Goal: Find specific page/section: Find specific page/section

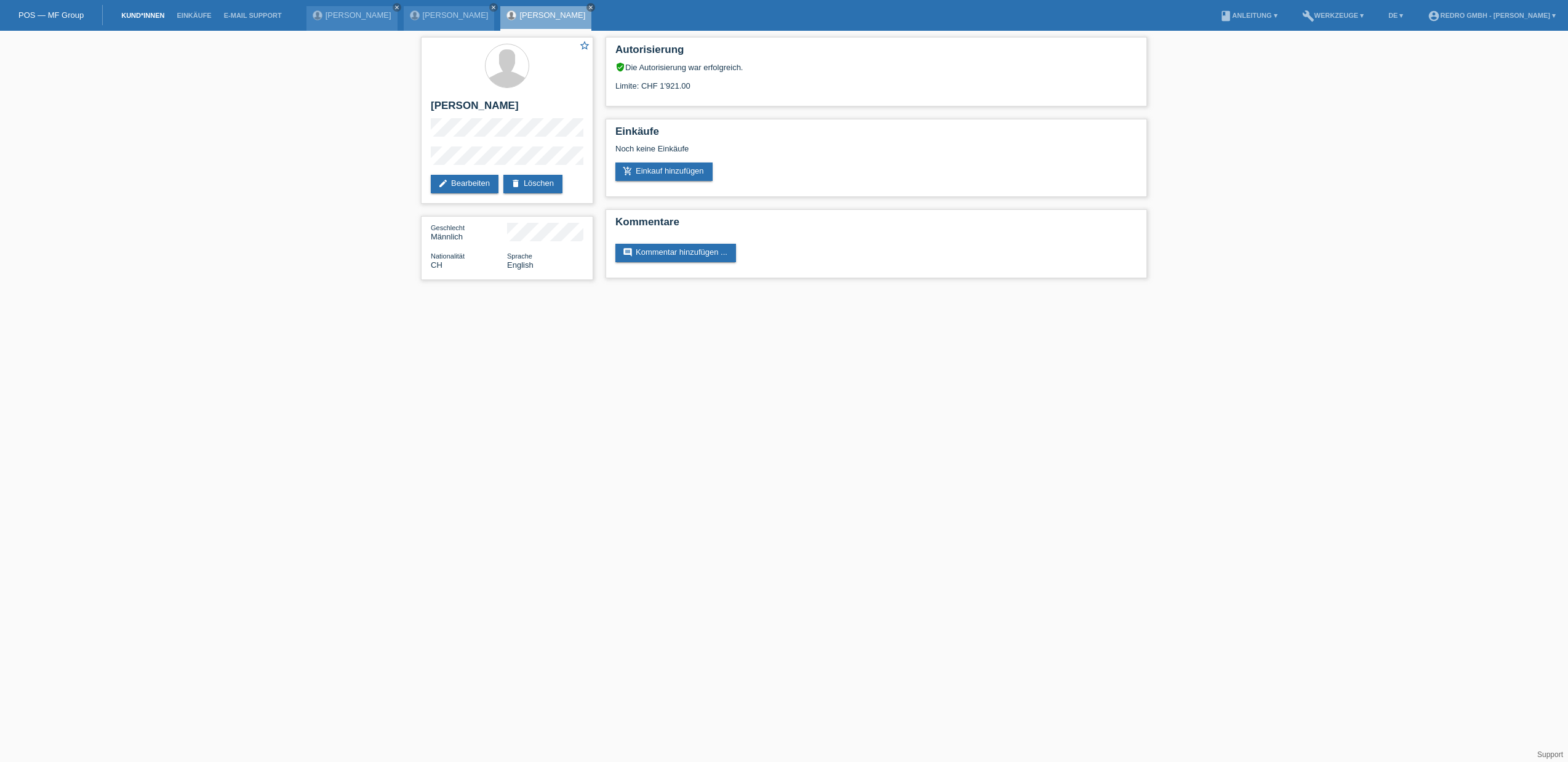
click at [145, 17] on link "Kund*innen" at bounding box center [142, 15] width 55 height 7
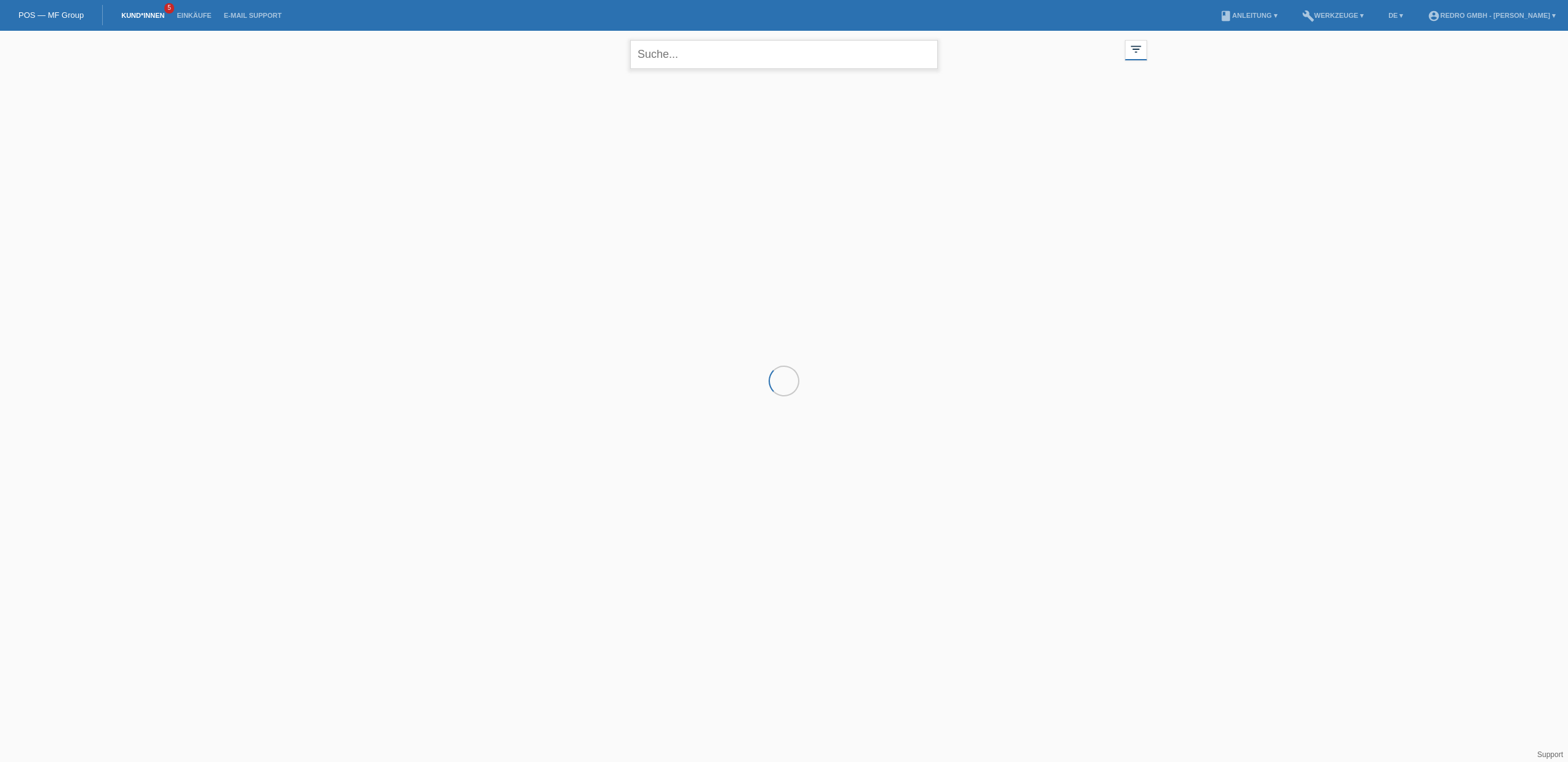
click at [686, 54] on input "text" at bounding box center [784, 55] width 308 height 29
click at [187, 16] on link "Einkäufe" at bounding box center [194, 15] width 47 height 7
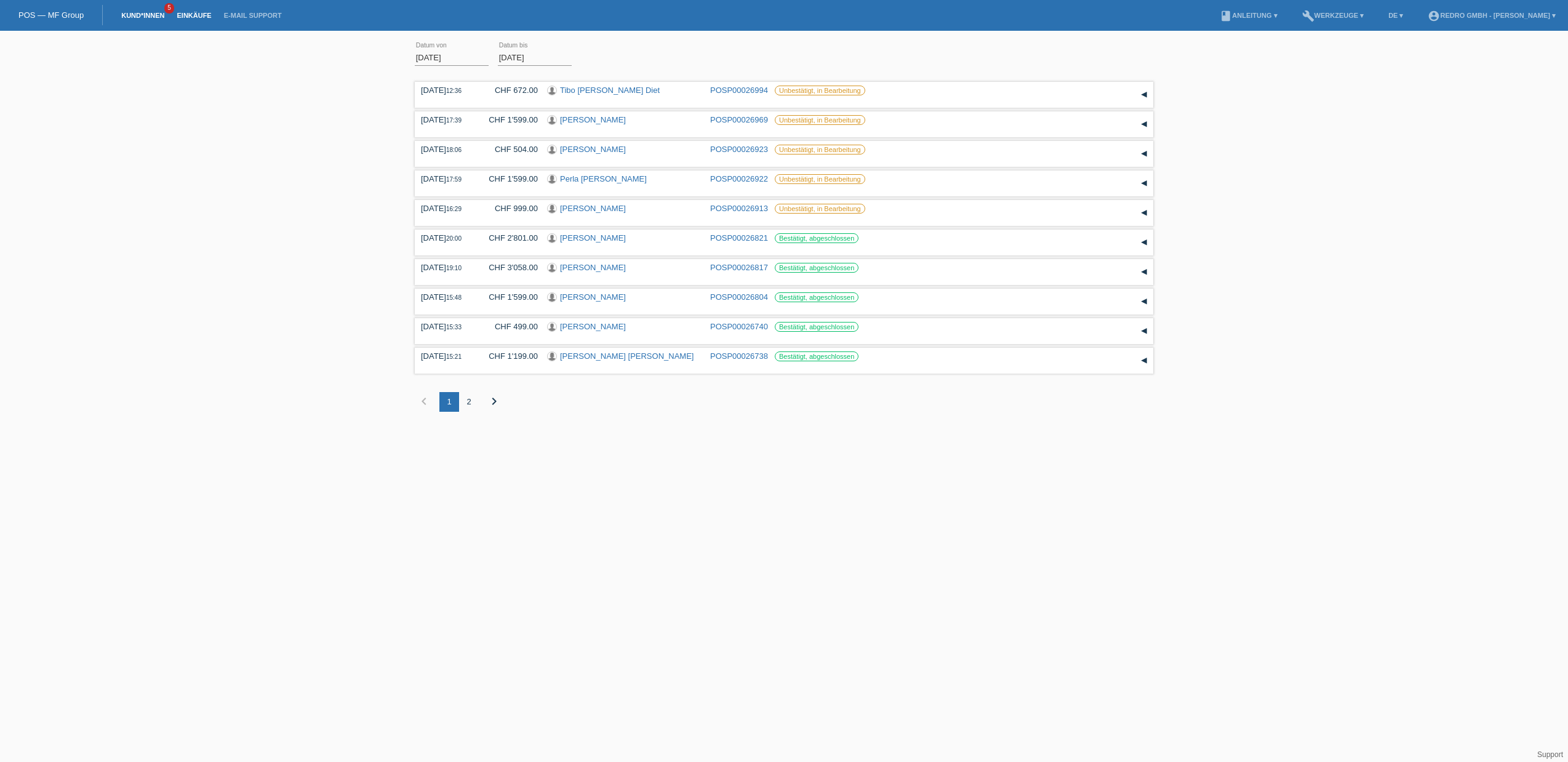
click at [127, 16] on link "Kund*innen" at bounding box center [142, 15] width 55 height 7
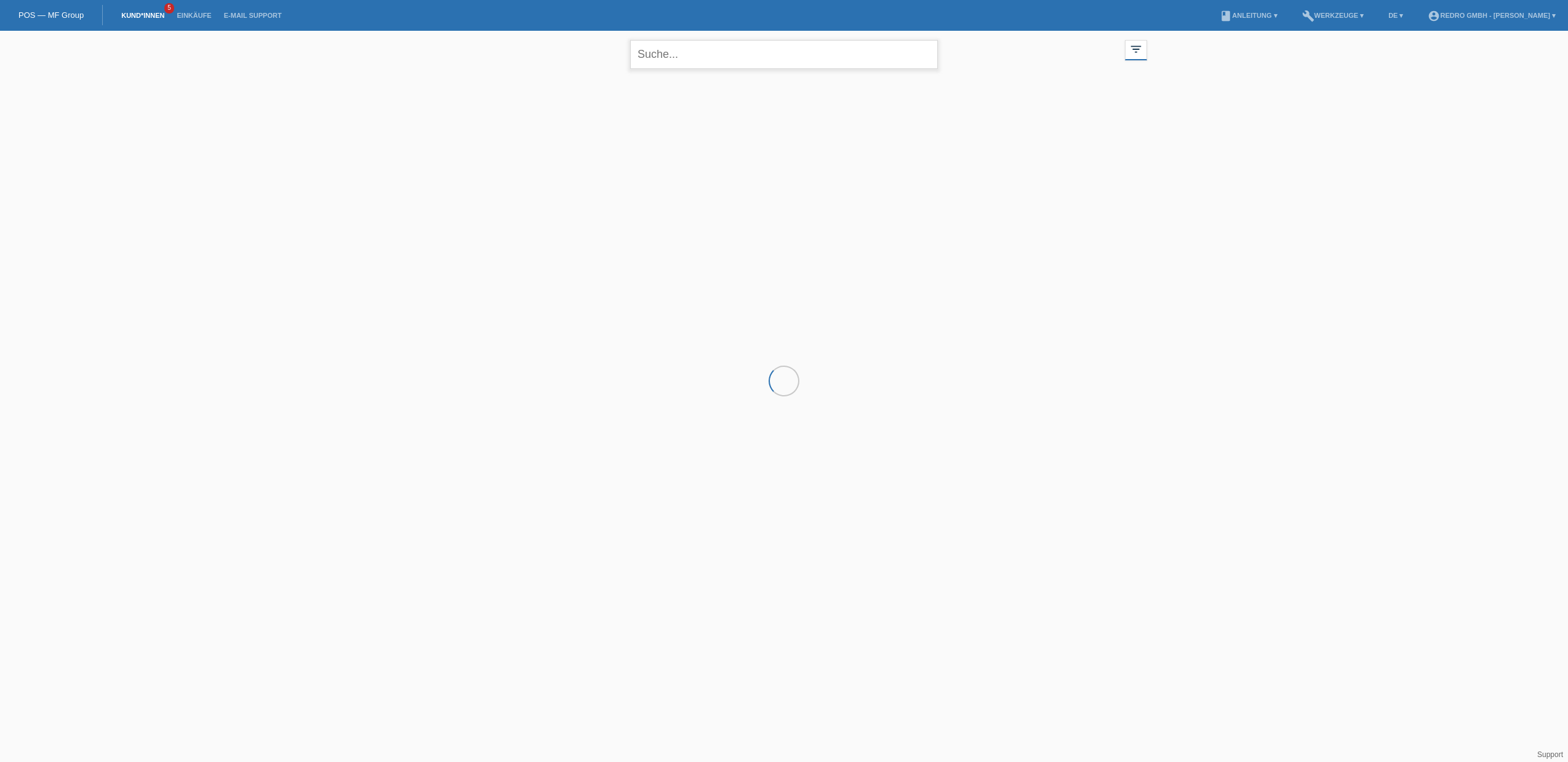
click at [684, 50] on input "text" at bounding box center [784, 55] width 308 height 29
paste input "Chollet"
type input "Chollet"
click at [598, 170] on span "Anzeigen" at bounding box center [604, 172] width 33 height 10
click at [695, 53] on input "Chollet" at bounding box center [784, 55] width 308 height 29
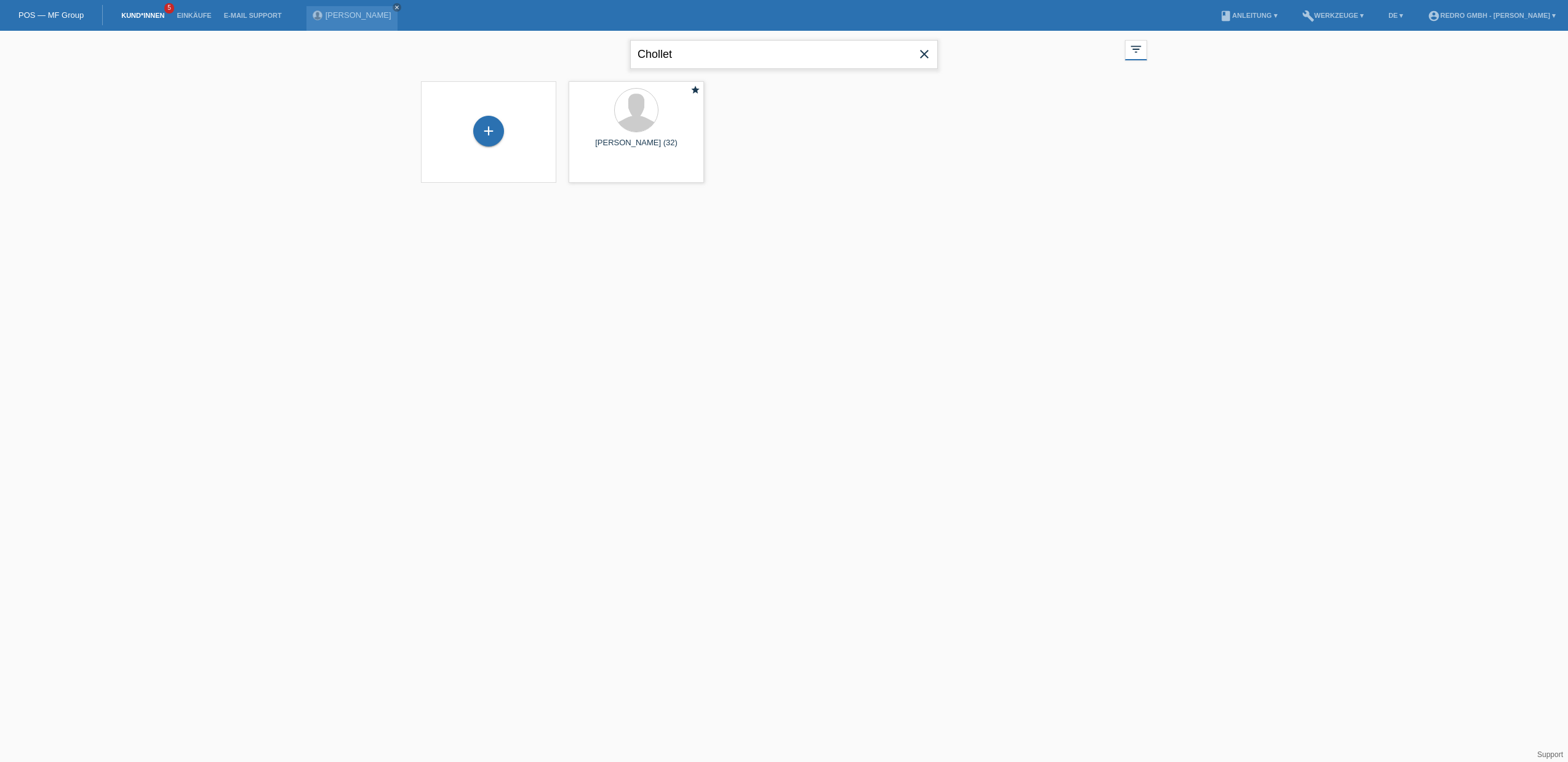
click at [695, 52] on input "Chollet" at bounding box center [784, 55] width 308 height 29
paste input "Fantana"
type input "Fantana"
click at [746, 174] on span "Anzeigen" at bounding box center [751, 172] width 33 height 10
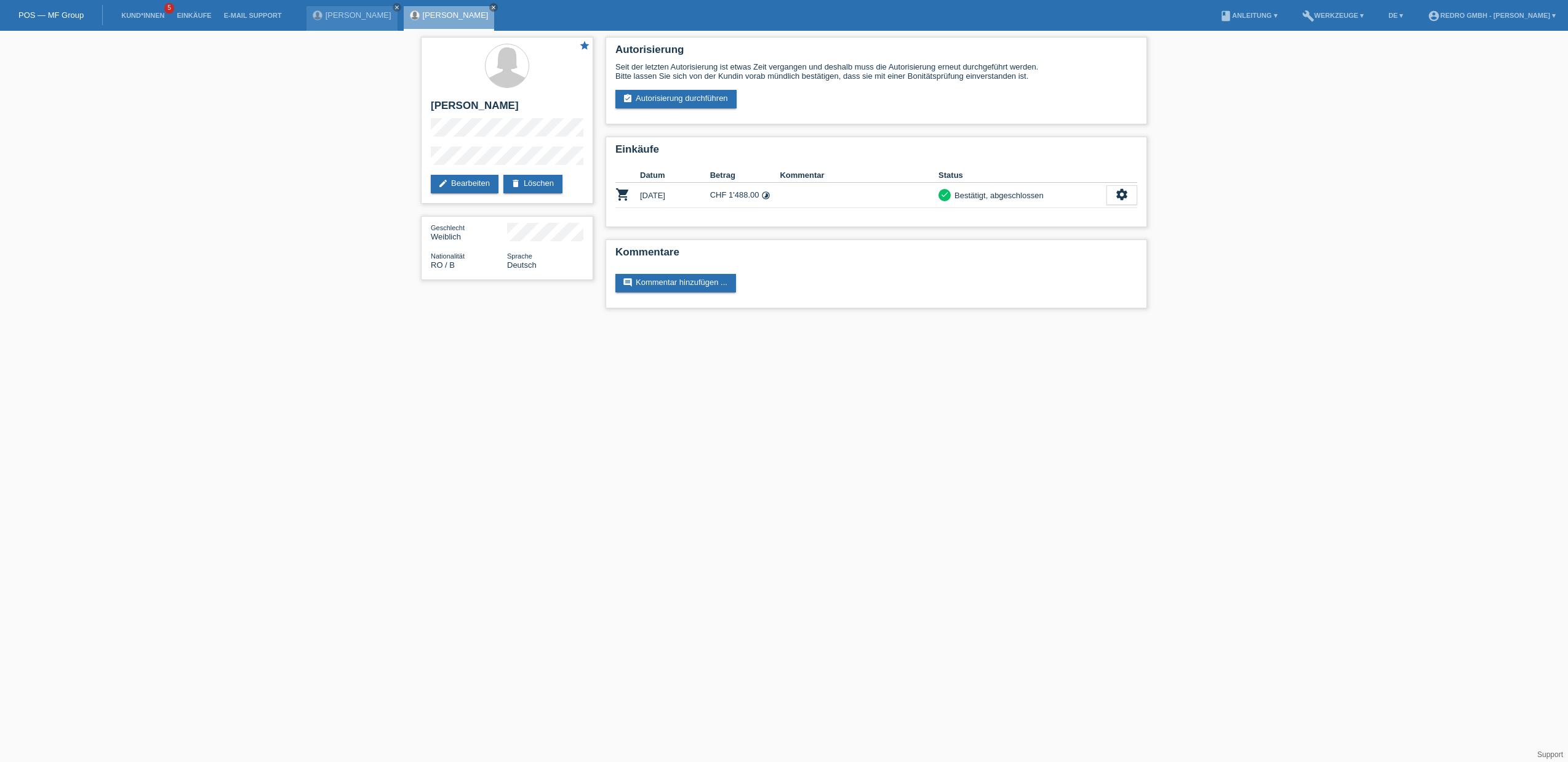
click at [615, 321] on html "POS — MF Group Kund*innen 5 Einkäufe E-Mail Support Jeremy Chollet close close" at bounding box center [784, 160] width 1568 height 321
click at [142, 18] on link "Kund*innen" at bounding box center [142, 15] width 55 height 7
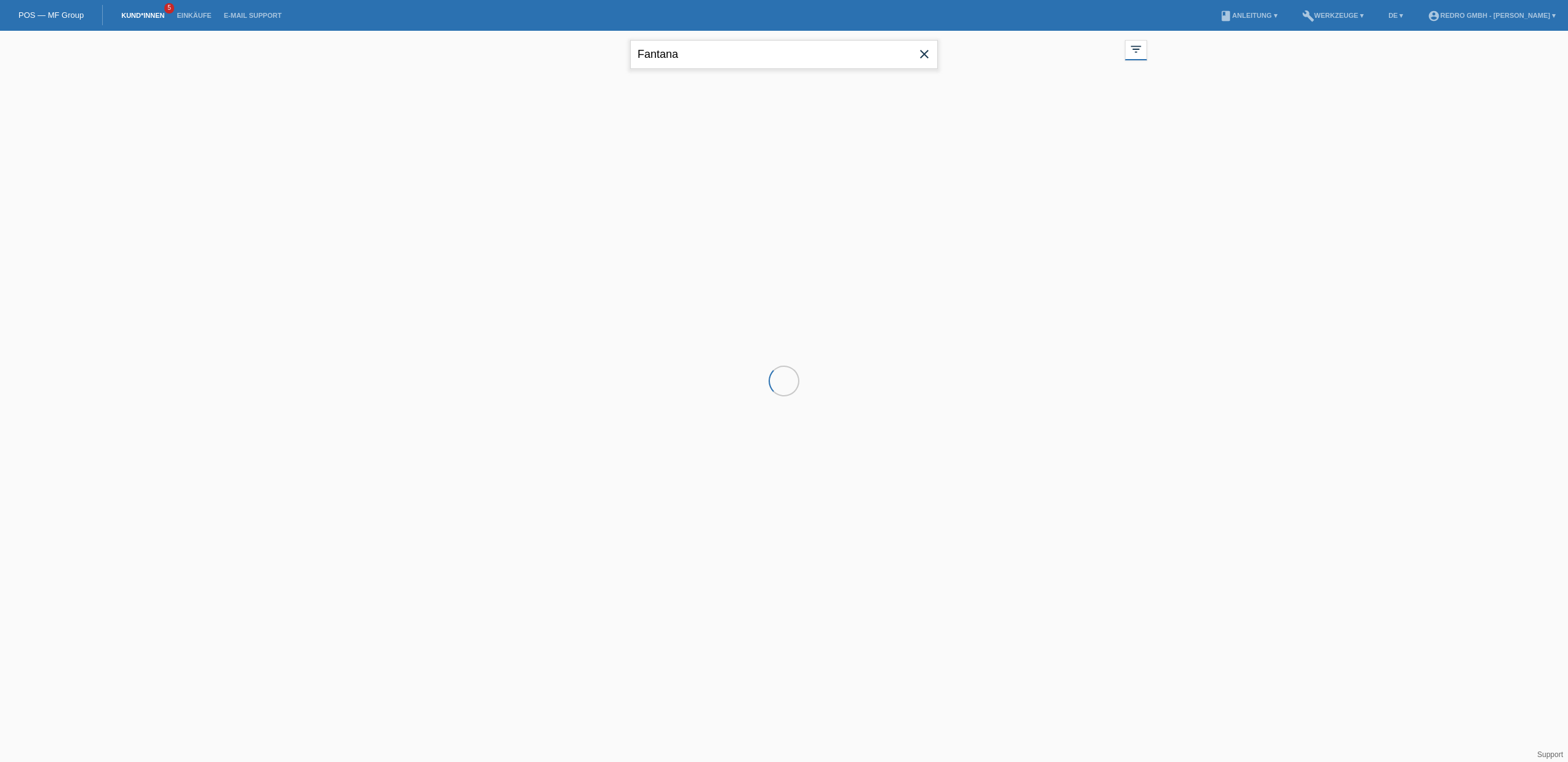
click at [691, 53] on input "Fantana" at bounding box center [784, 55] width 308 height 29
paste input "Raczkowsk"
type input "Raczkowska"
click at [601, 171] on span "Anzeigen" at bounding box center [604, 172] width 33 height 10
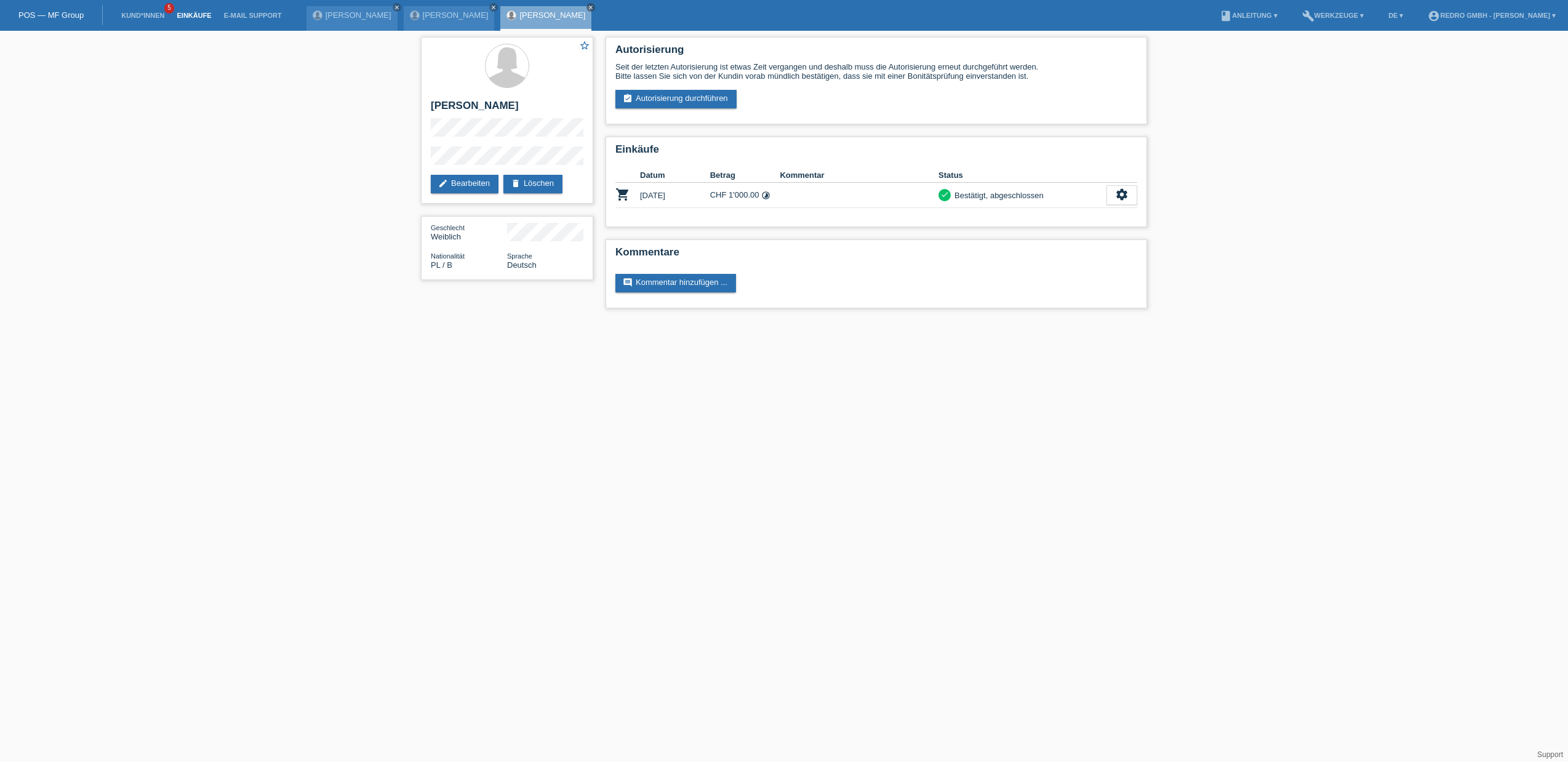
click at [194, 14] on link "Einkäufe" at bounding box center [194, 15] width 47 height 7
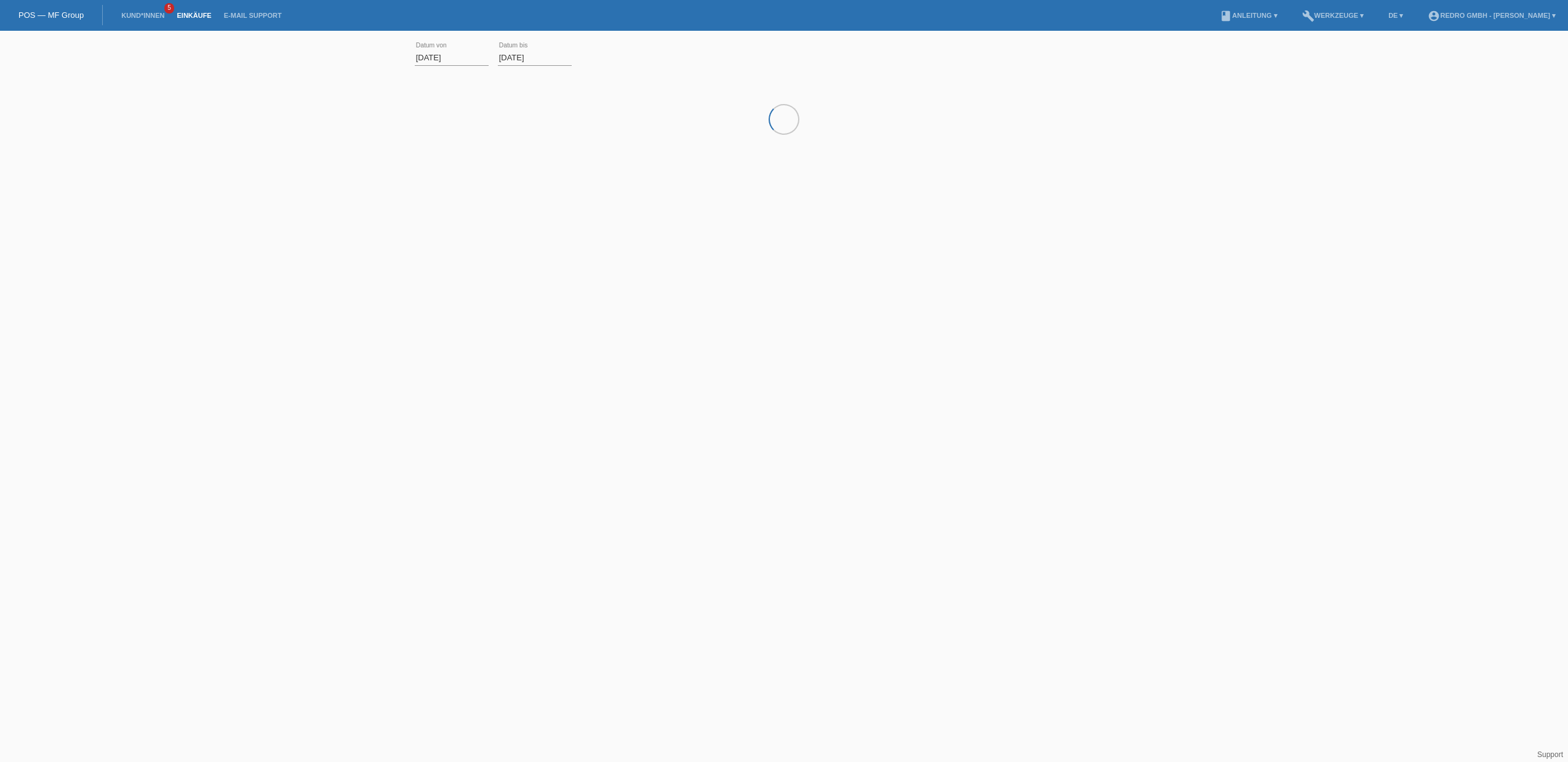
click at [155, 15] on link "Kund*innen" at bounding box center [142, 15] width 55 height 7
click at [759, 44] on input "Raczkowska" at bounding box center [784, 55] width 308 height 29
click at [745, 48] on input "Raczkowska" at bounding box center [784, 55] width 308 height 29
paste input "Kirilov"
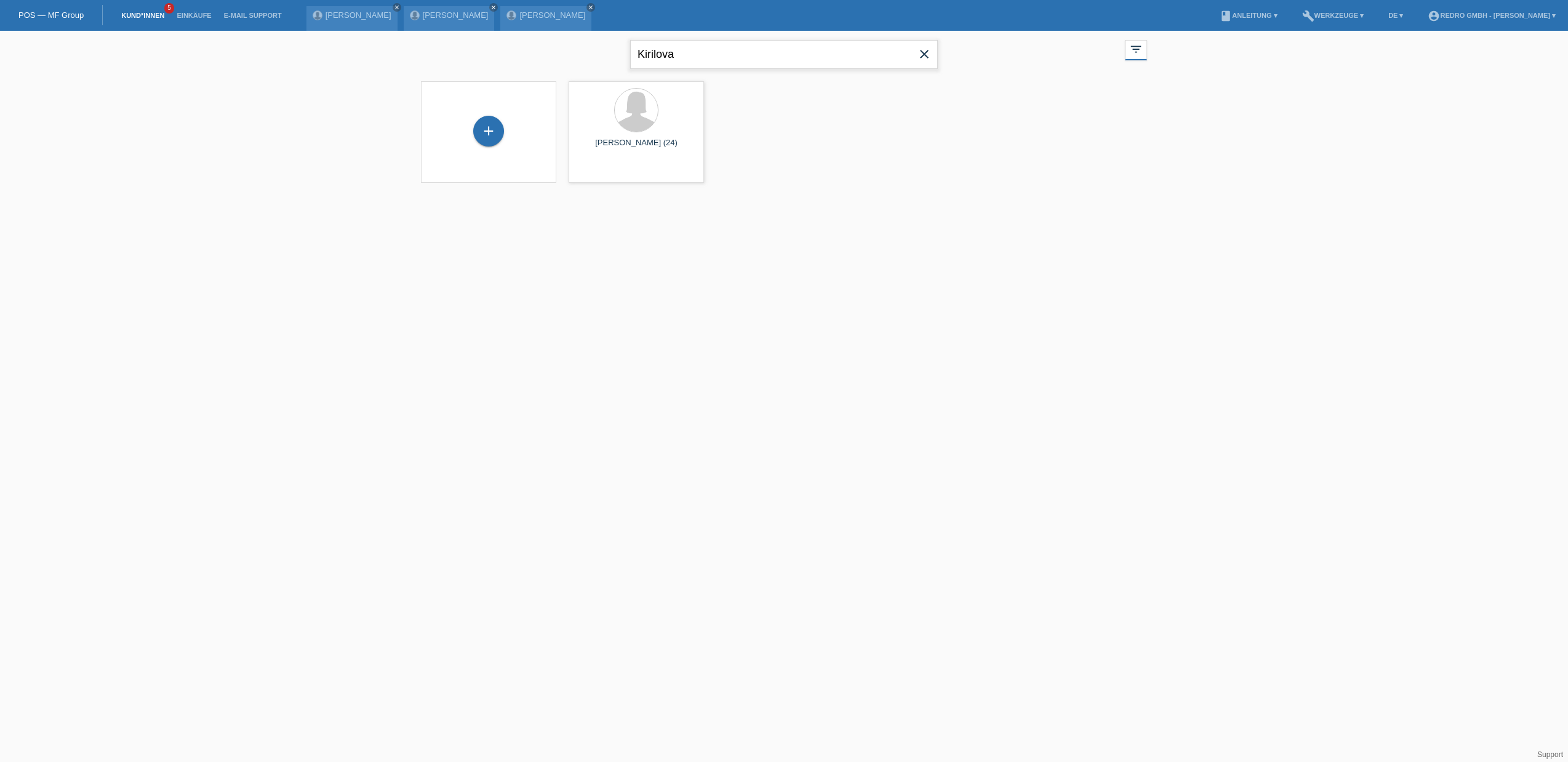
type input "Kirilova"
click at [594, 171] on span "Anzeigen" at bounding box center [604, 172] width 33 height 10
